Goal: Contribute content

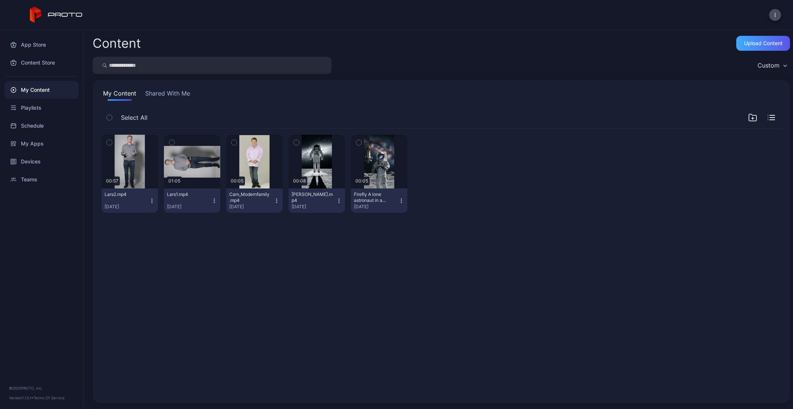
click at [759, 38] on div "Upload Content" at bounding box center [763, 43] width 54 height 15
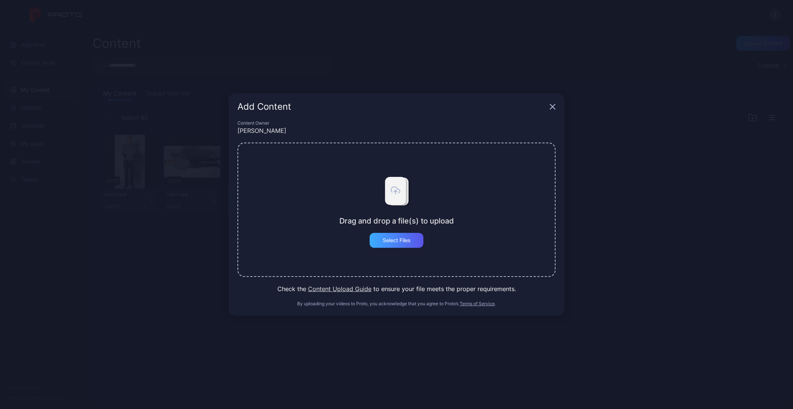
click at [420, 242] on div "Select Files" at bounding box center [397, 240] width 54 height 15
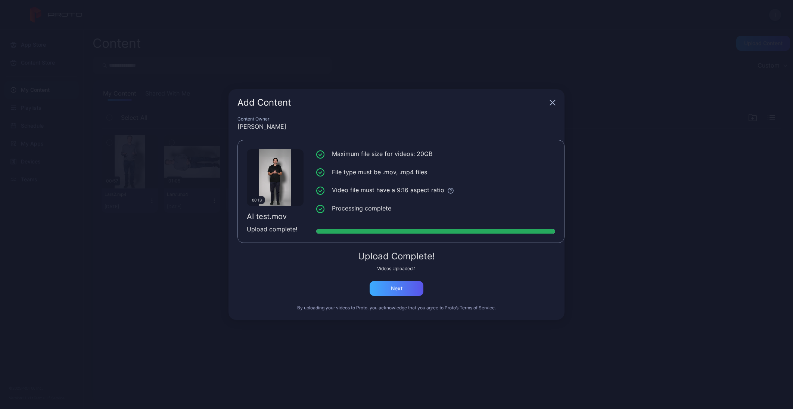
click at [402, 288] on div "Next" at bounding box center [397, 289] width 12 height 6
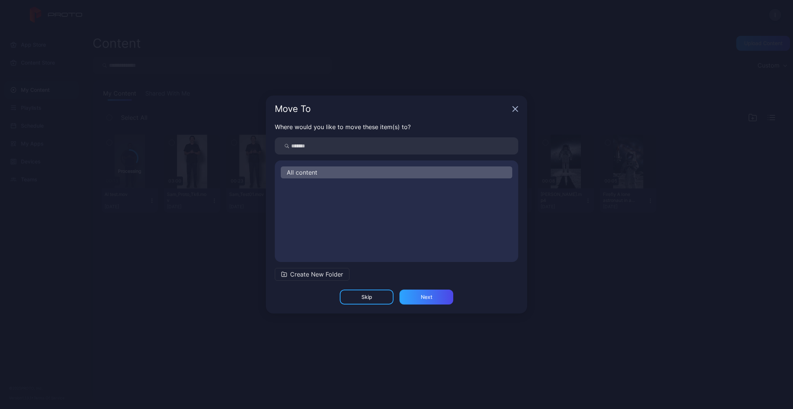
click at [382, 293] on div "Skip" at bounding box center [367, 297] width 54 height 15
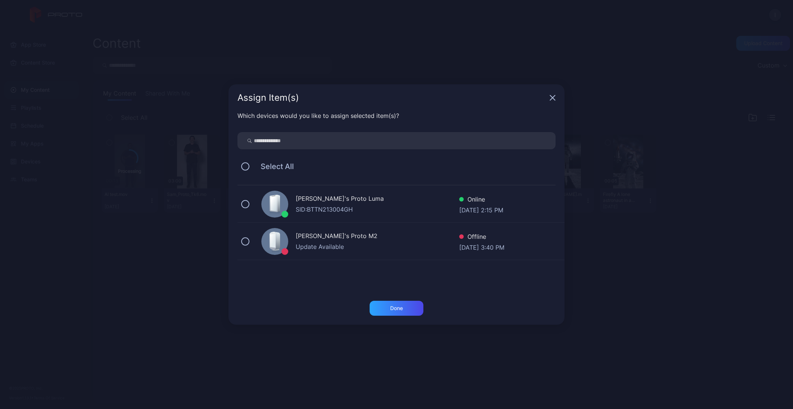
click at [313, 191] on div "[PERSON_NAME]'s Proto [PERSON_NAME]: BTTN213004GH Online [DATE] 2:15 PM" at bounding box center [400, 204] width 327 height 37
click at [396, 308] on div "Done" at bounding box center [396, 308] width 13 height 6
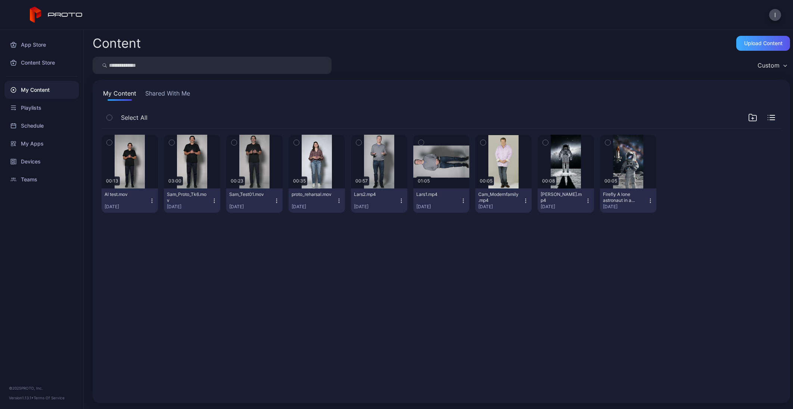
click at [760, 48] on div "Upload Content" at bounding box center [763, 43] width 54 height 15
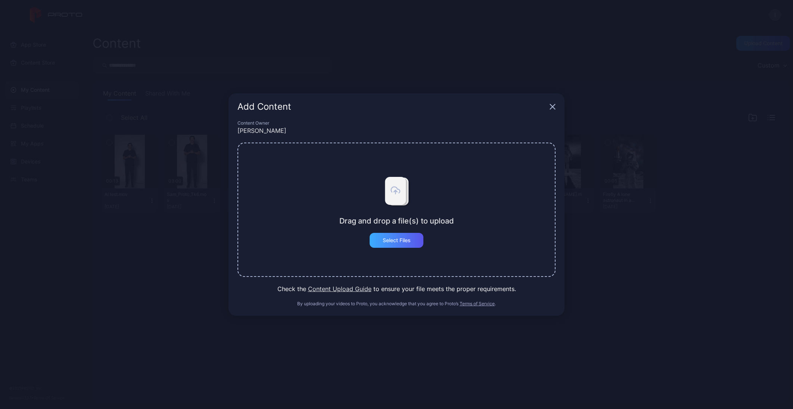
click at [409, 239] on div "Select Files" at bounding box center [397, 240] width 28 height 6
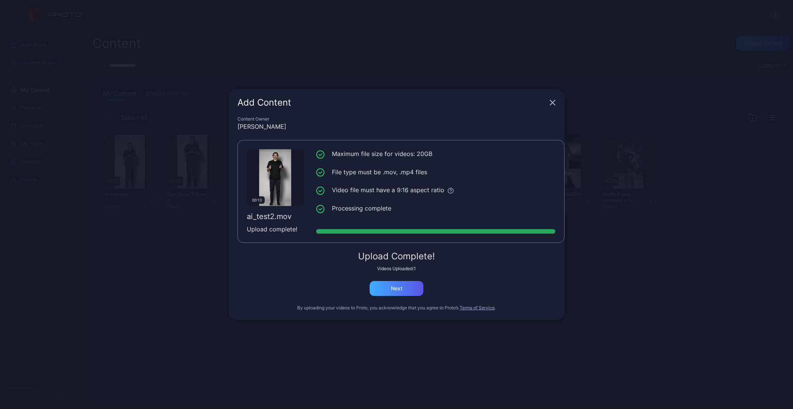
click at [408, 289] on div "Next" at bounding box center [397, 288] width 54 height 15
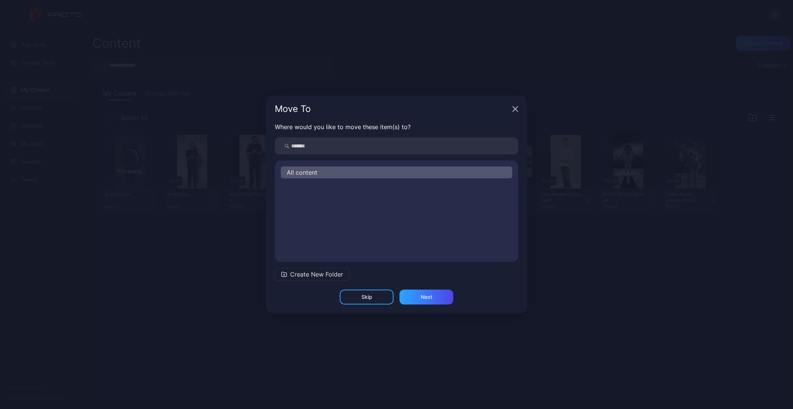
click at [375, 299] on div "Skip" at bounding box center [367, 297] width 54 height 15
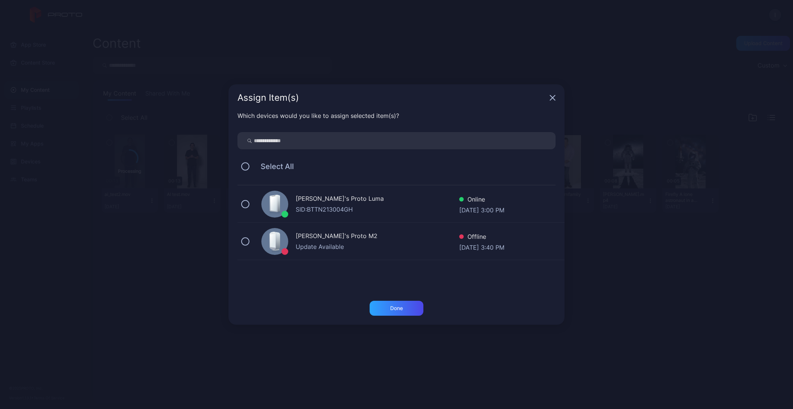
click at [321, 203] on div "[PERSON_NAME]'s Proto Luma" at bounding box center [377, 199] width 163 height 11
click at [406, 312] on div "Done" at bounding box center [397, 308] width 54 height 15
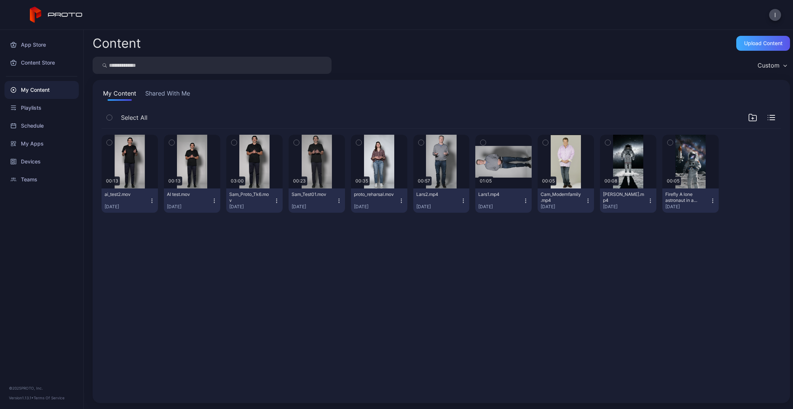
click at [744, 46] on div "Upload Content" at bounding box center [763, 43] width 38 height 6
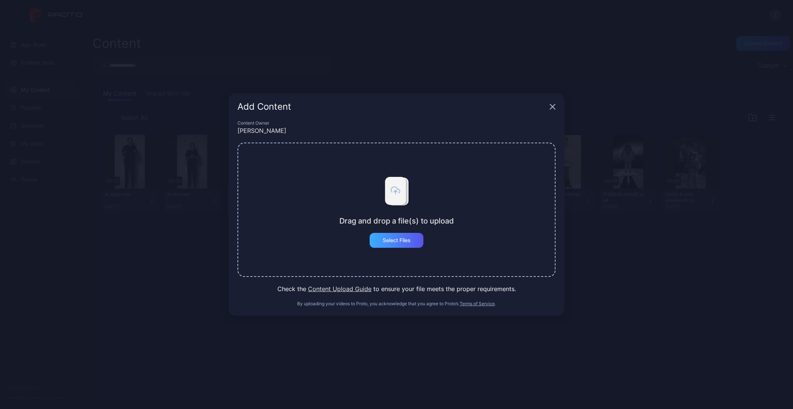
click at [410, 243] on div "Select Files" at bounding box center [397, 240] width 28 height 6
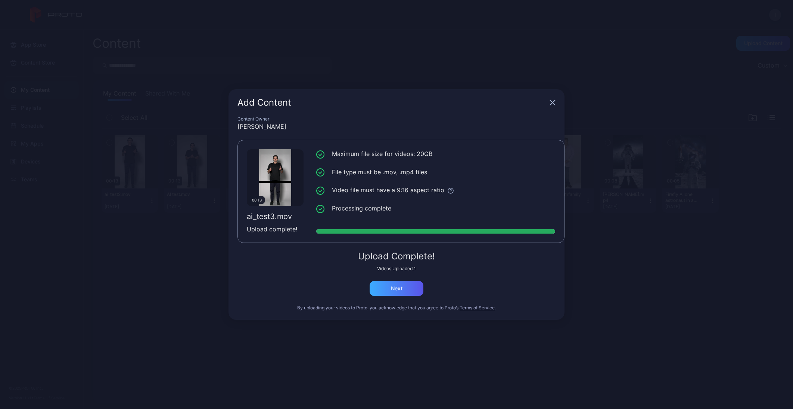
click at [417, 288] on div "Next" at bounding box center [397, 288] width 54 height 15
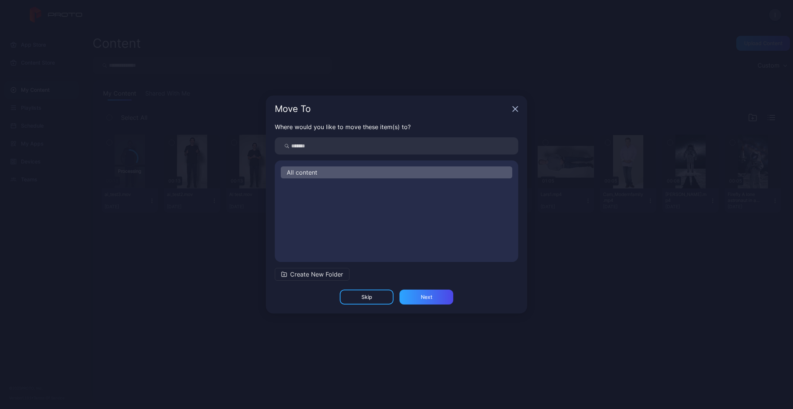
click at [374, 299] on div "Skip" at bounding box center [367, 297] width 54 height 15
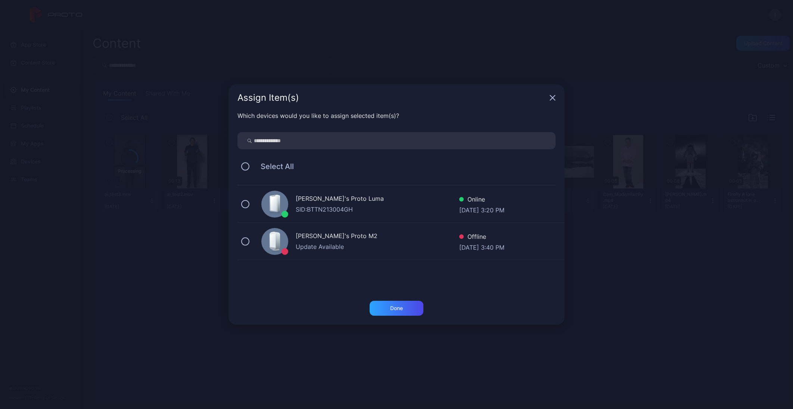
click at [321, 196] on div "[PERSON_NAME]'s Proto Luma" at bounding box center [377, 199] width 163 height 11
click at [415, 310] on div "Done" at bounding box center [397, 308] width 54 height 15
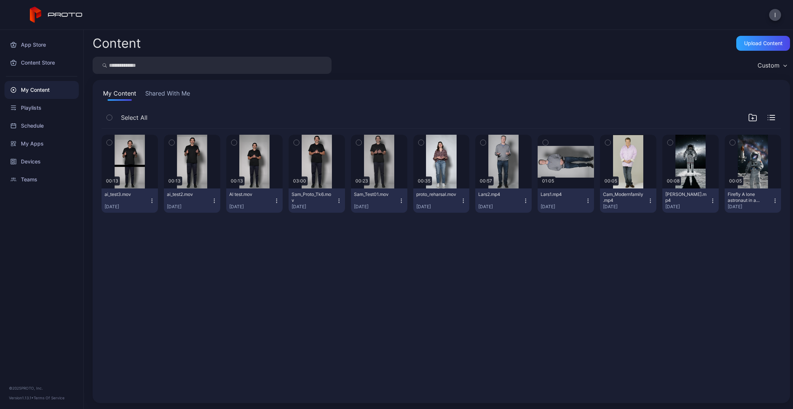
click at [153, 201] on icon "button" at bounding box center [152, 201] width 6 height 6
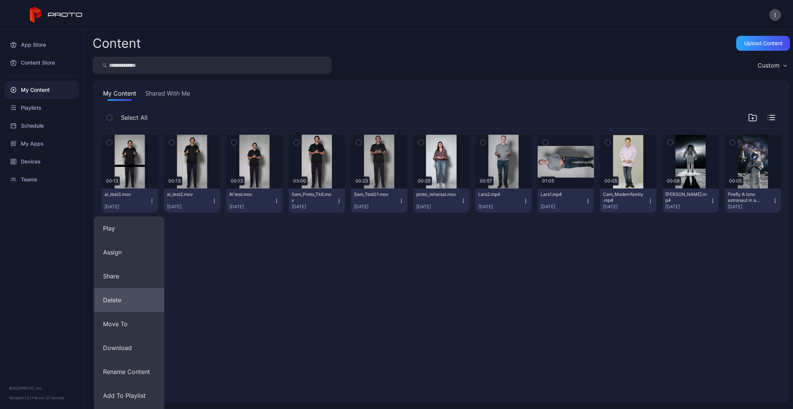
click at [128, 302] on button "Delete" at bounding box center [129, 300] width 70 height 24
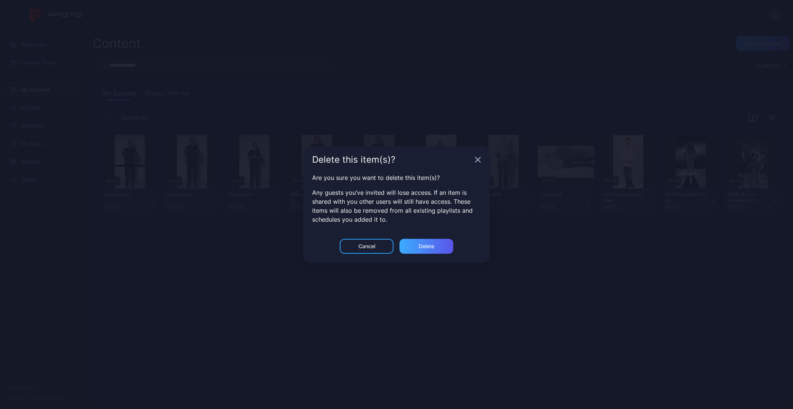
click at [436, 247] on div "Delete" at bounding box center [426, 246] width 54 height 15
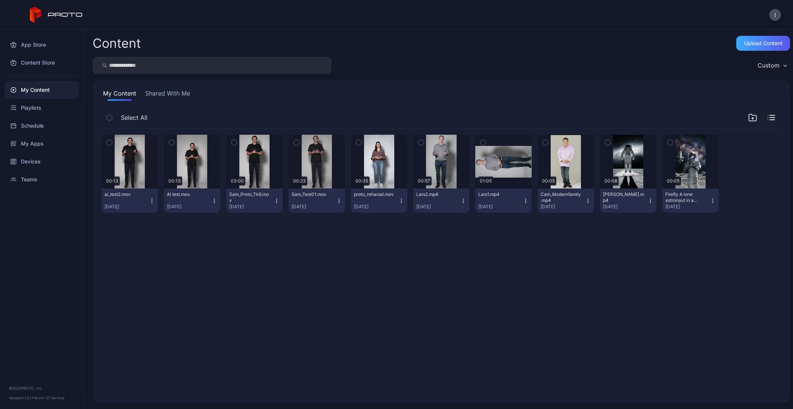
click at [773, 46] on div "Upload Content" at bounding box center [763, 43] width 38 height 6
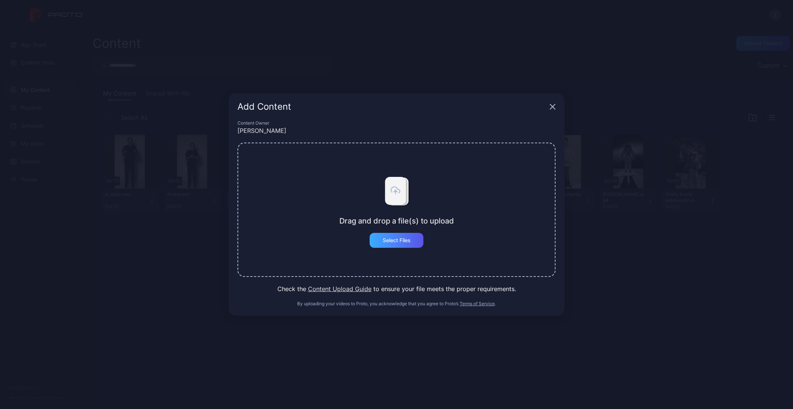
click at [394, 235] on div "Select Files" at bounding box center [397, 240] width 54 height 15
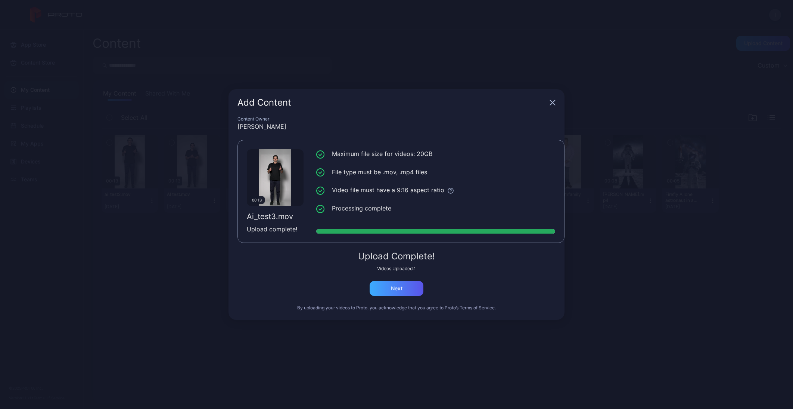
click at [408, 287] on div "Next" at bounding box center [397, 288] width 54 height 15
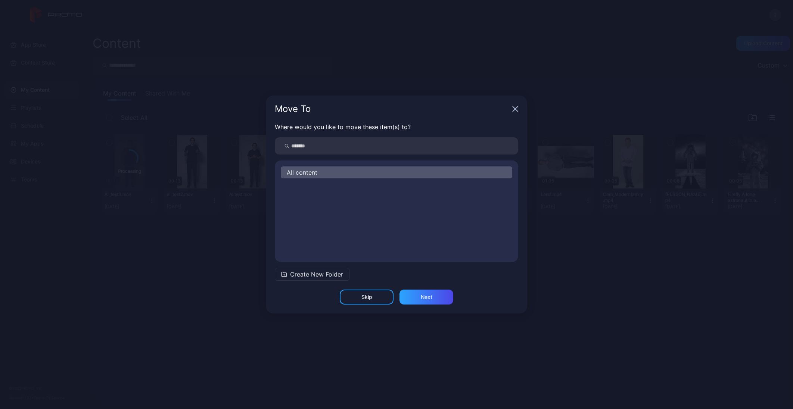
click at [358, 295] on div "Skip" at bounding box center [367, 297] width 54 height 15
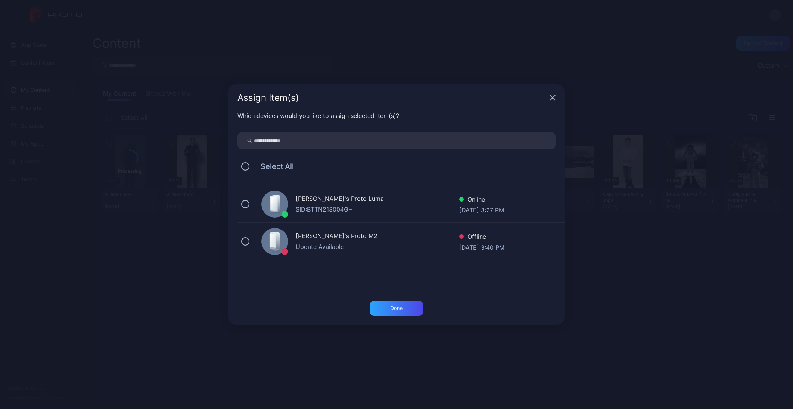
click at [337, 196] on div "[PERSON_NAME]'s Proto Luma" at bounding box center [377, 199] width 163 height 11
click at [403, 309] on div "Done" at bounding box center [397, 308] width 54 height 15
